Goal: Find specific page/section: Find specific page/section

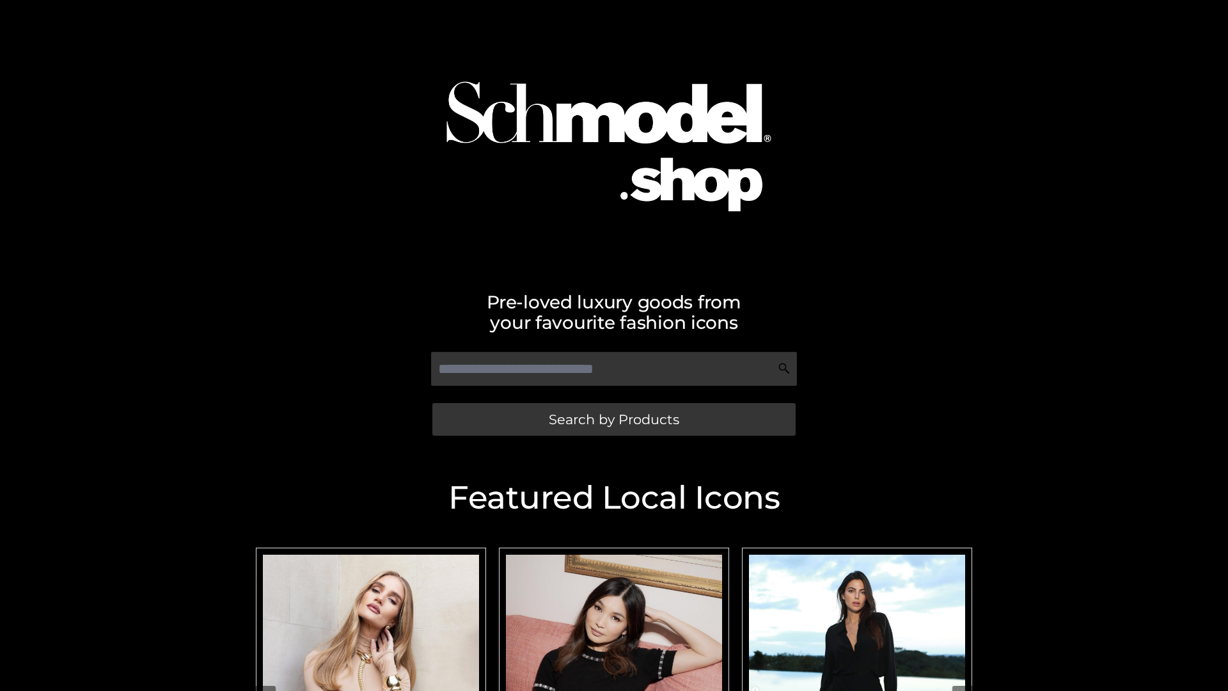
click at [613, 419] on span "Search by Products" at bounding box center [614, 418] width 130 height 13
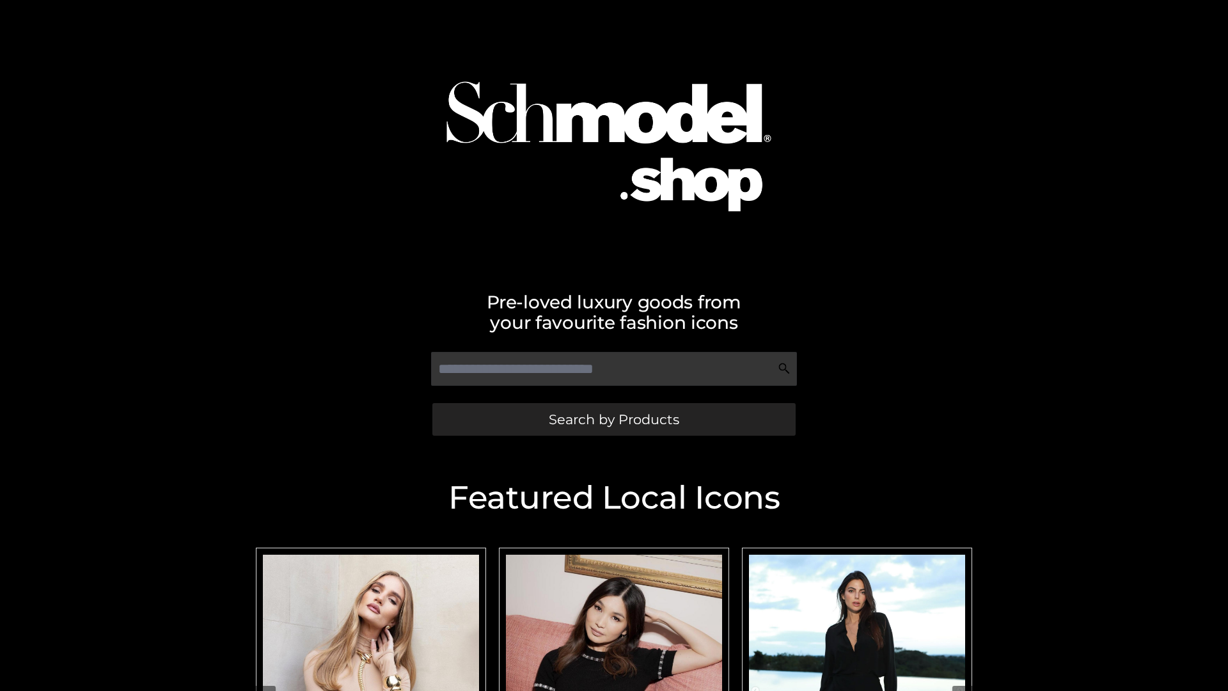
click at [613, 419] on span "Search by Products" at bounding box center [614, 418] width 130 height 13
